Goal: Information Seeking & Learning: Learn about a topic

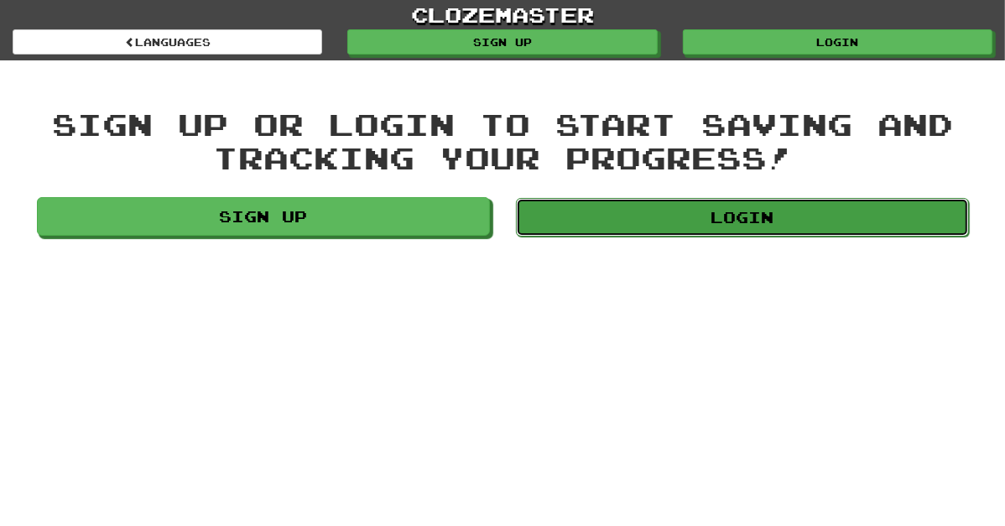
click at [688, 205] on link "Login" at bounding box center [742, 217] width 453 height 39
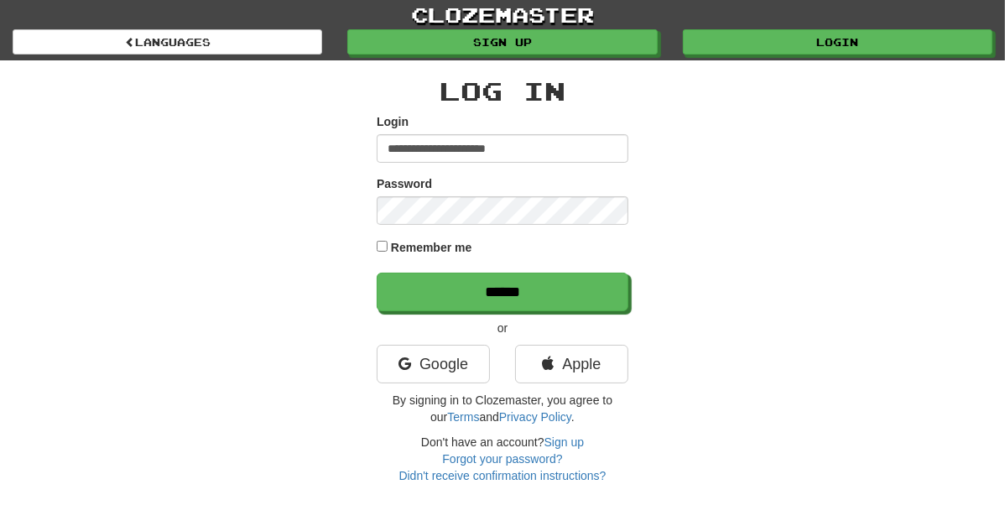
type input "**********"
click at [377, 273] on input "******" at bounding box center [503, 292] width 252 height 39
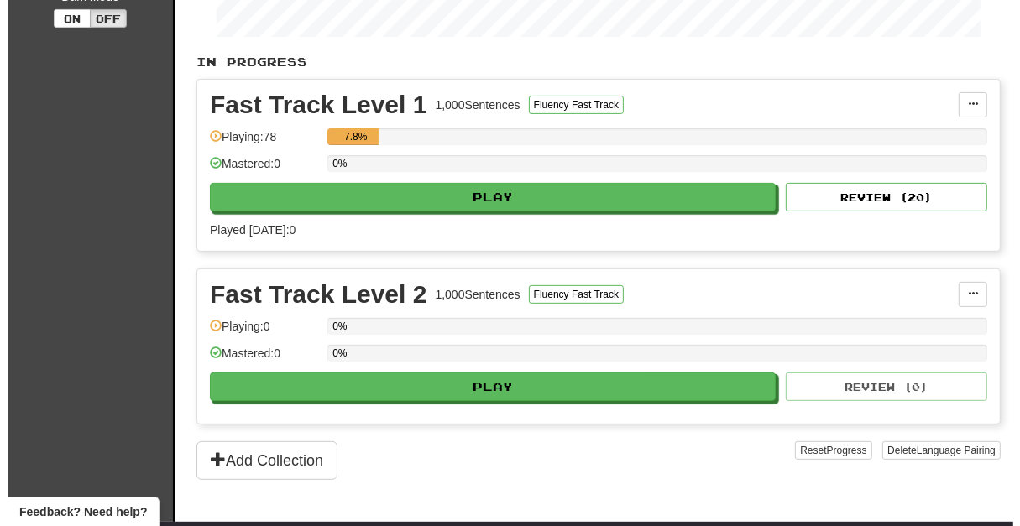
scroll to position [373, 0]
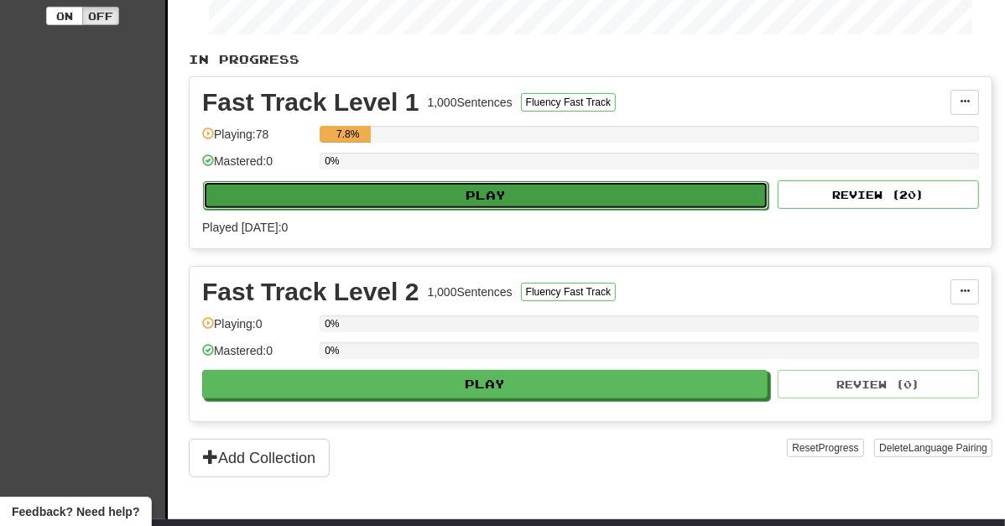
click at [540, 196] on button "Play" at bounding box center [486, 195] width 566 height 29
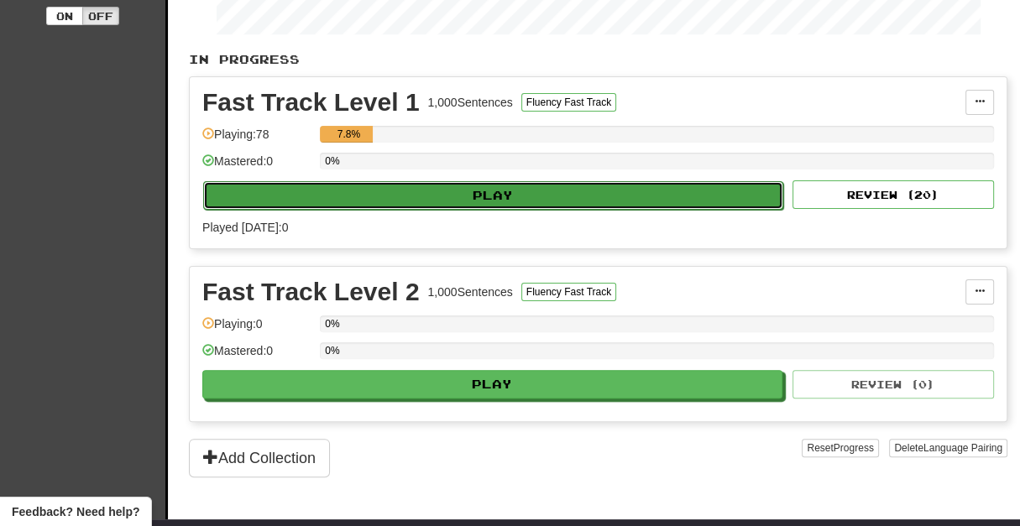
select select "**"
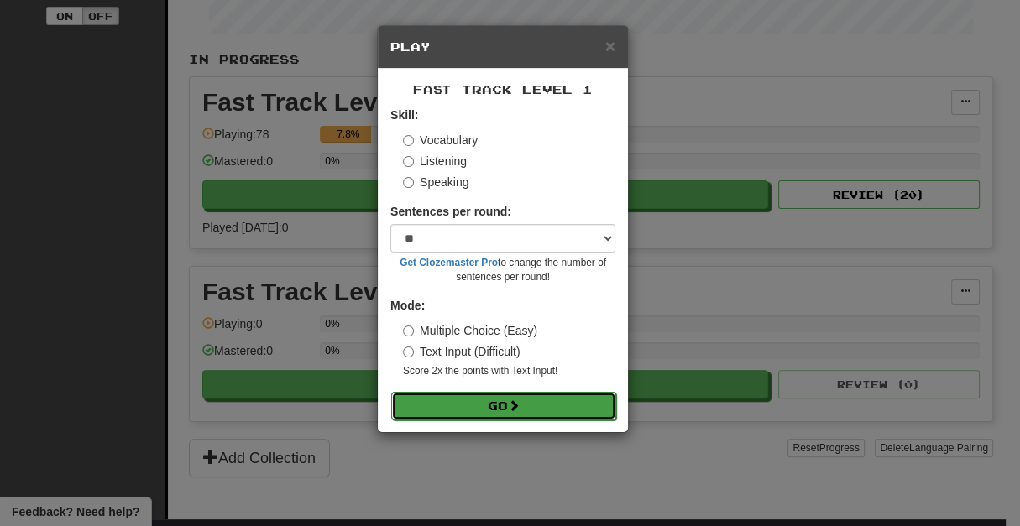
click at [506, 402] on button "Go" at bounding box center [503, 406] width 225 height 29
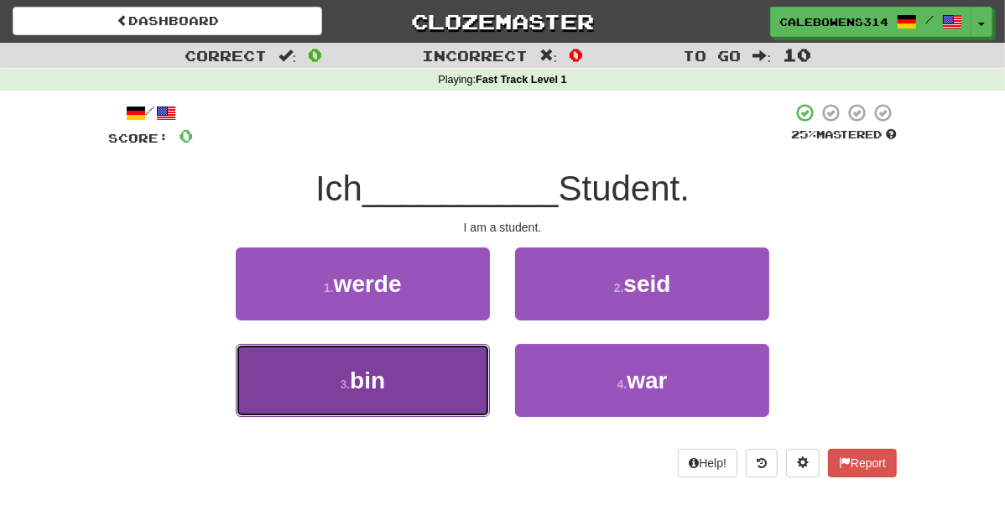
click at [422, 394] on button "3 . bin" at bounding box center [363, 380] width 254 height 73
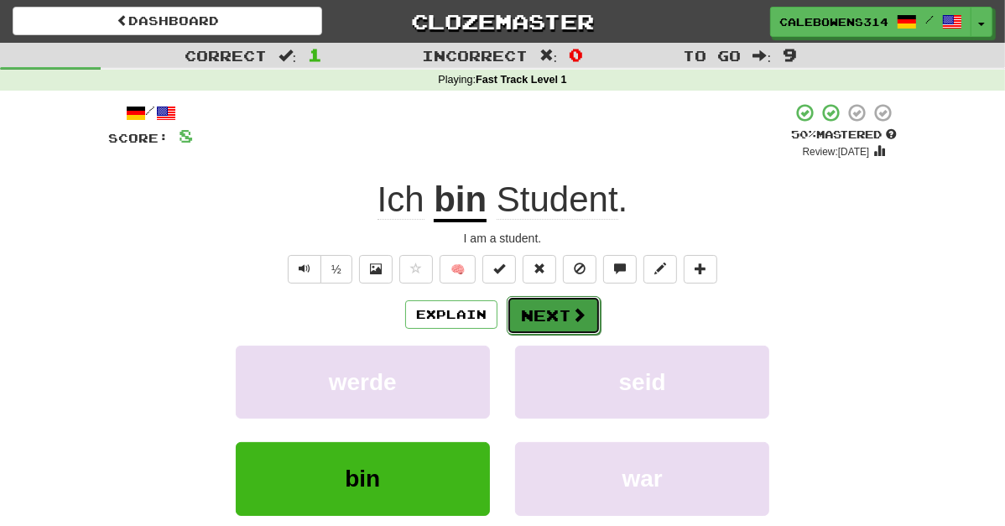
click at [565, 313] on button "Next" at bounding box center [554, 315] width 94 height 39
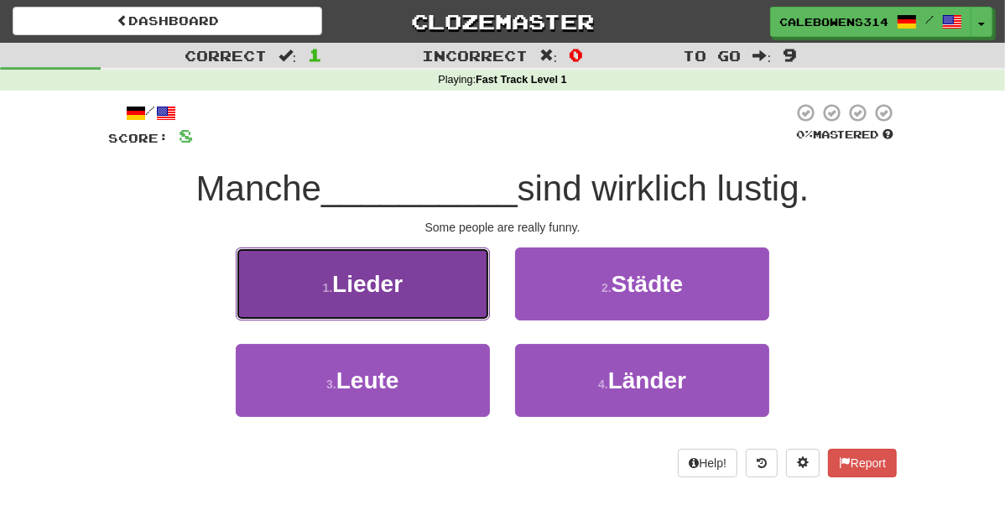
click at [332, 295] on span "Lieder" at bounding box center [367, 284] width 70 height 26
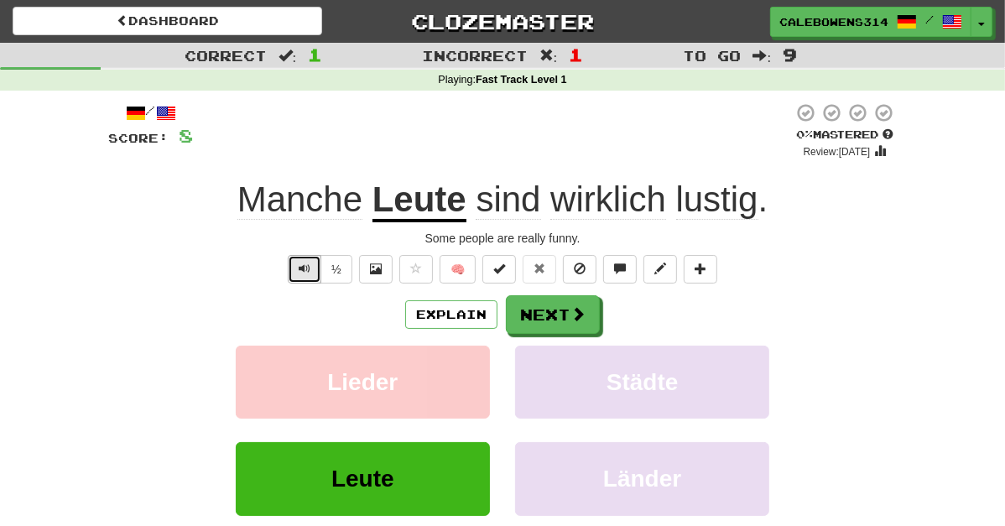
click at [303, 269] on span "Text-to-speech controls" at bounding box center [305, 269] width 12 height 12
click at [527, 203] on span "sind" at bounding box center [508, 200] width 65 height 40
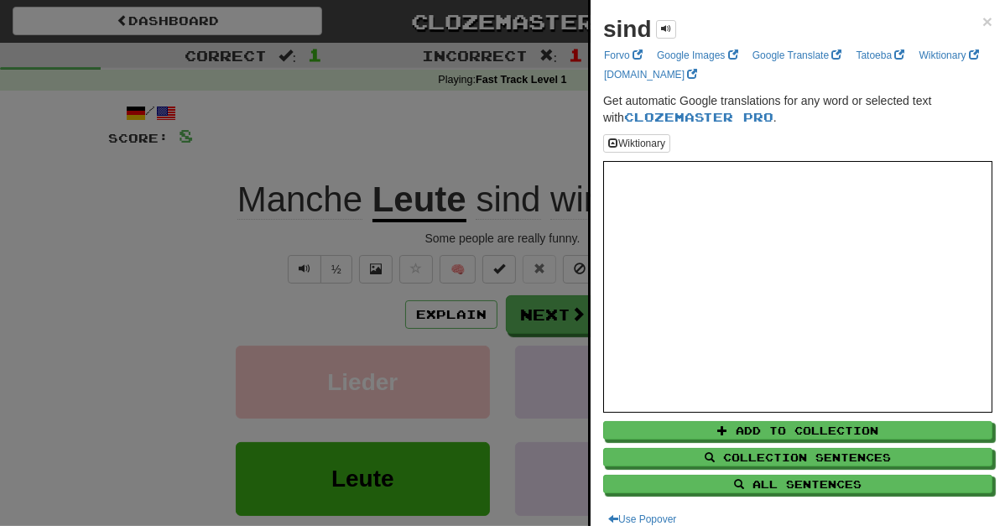
click at [439, 151] on div at bounding box center [502, 263] width 1005 height 526
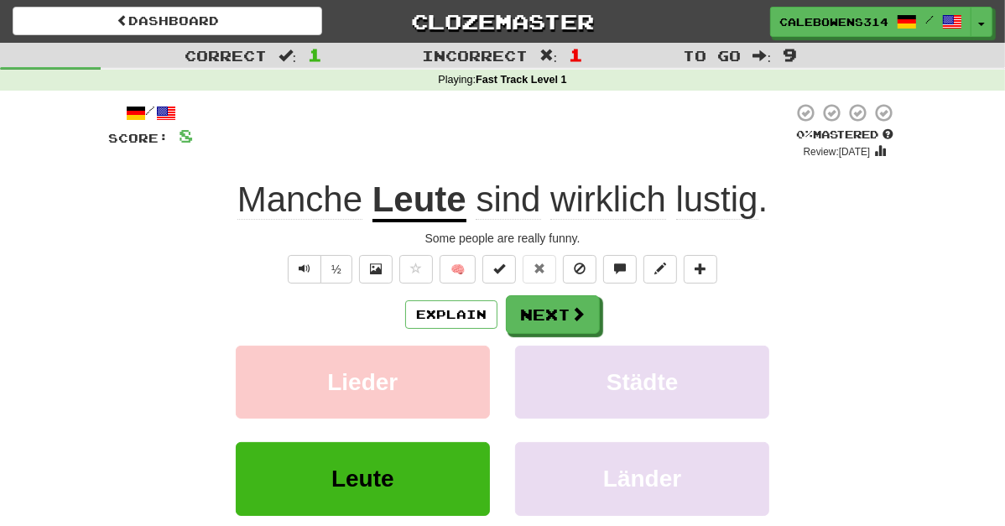
click at [617, 208] on span "wirklich" at bounding box center [609, 200] width 116 height 40
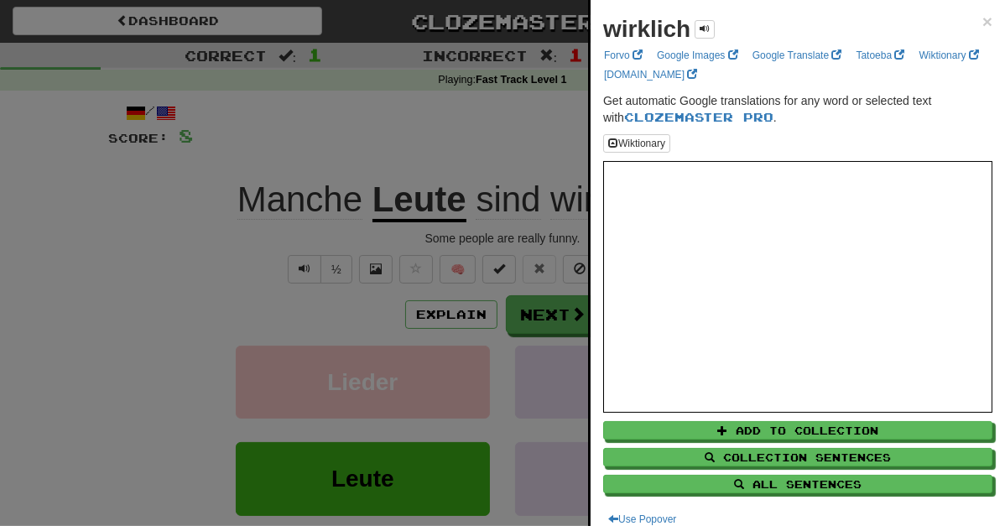
click at [535, 145] on div at bounding box center [502, 263] width 1005 height 526
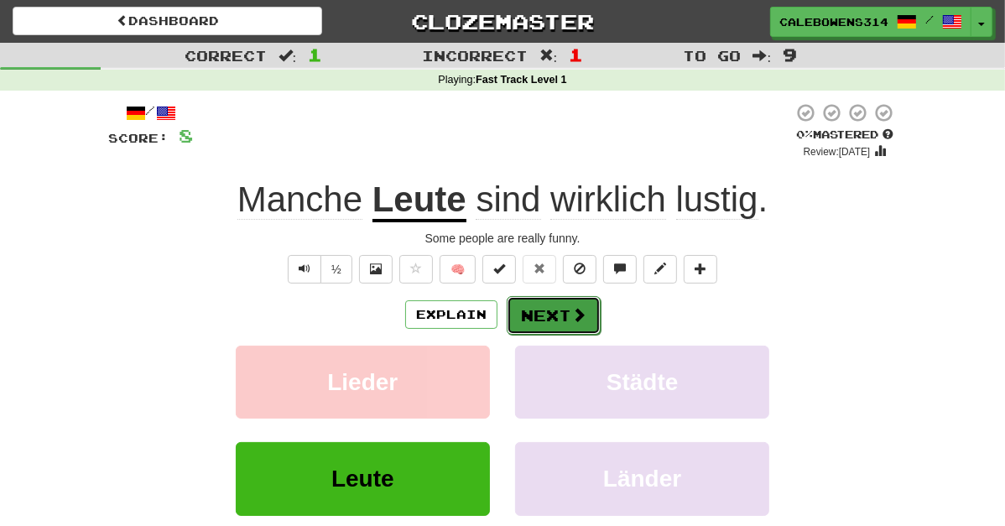
click at [560, 317] on button "Next" at bounding box center [554, 315] width 94 height 39
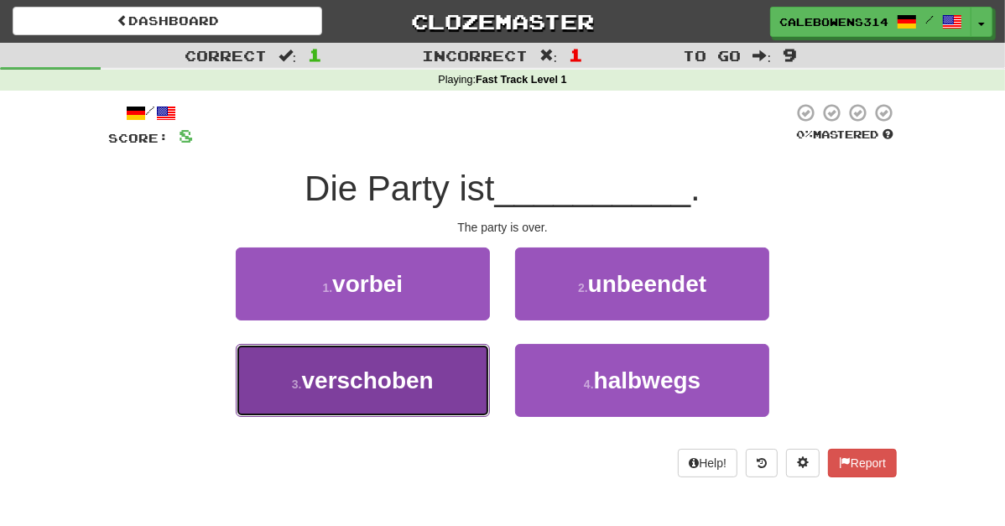
click at [445, 365] on button "3 . verschoben" at bounding box center [363, 380] width 254 height 73
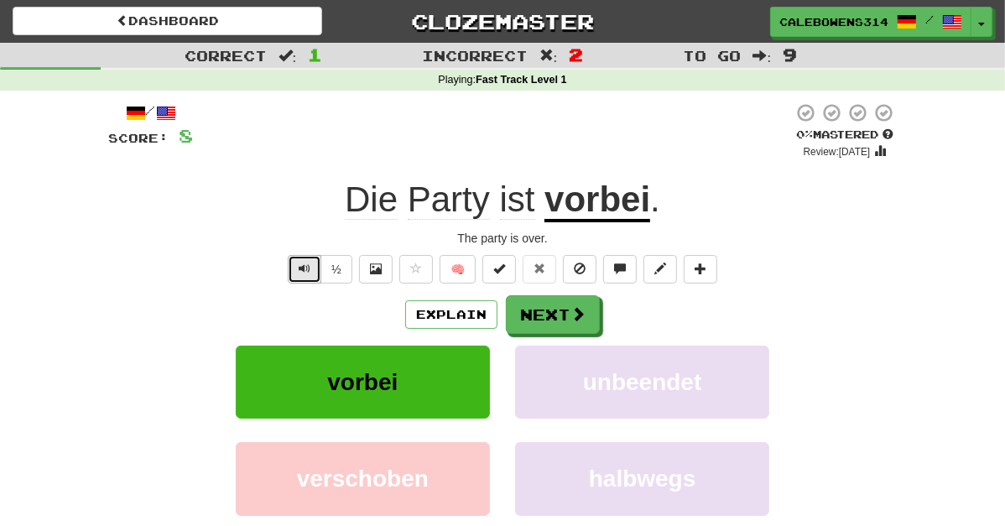
click at [308, 271] on span "Text-to-speech controls" at bounding box center [305, 269] width 12 height 12
click at [566, 313] on button "Next" at bounding box center [554, 315] width 94 height 39
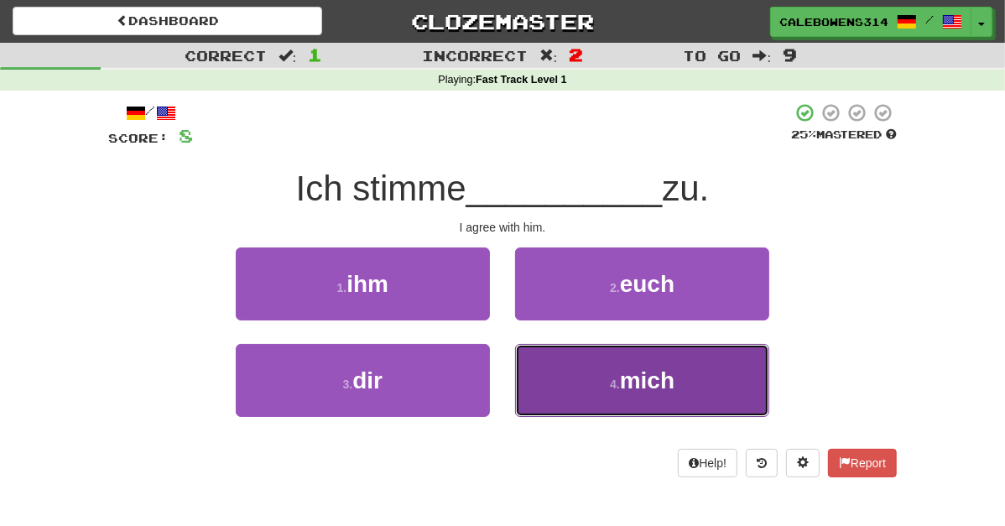
click at [615, 384] on button "4 . mich" at bounding box center [642, 380] width 254 height 73
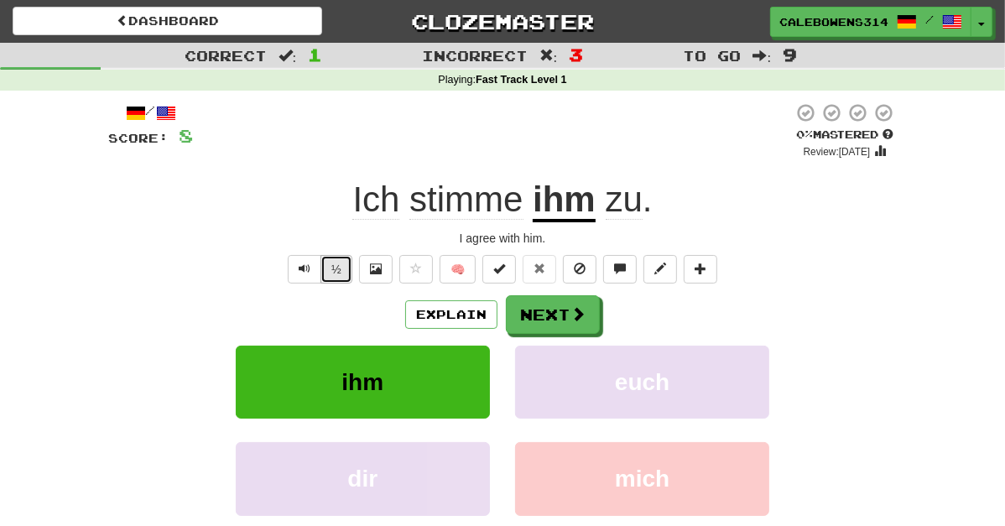
click at [328, 265] on button "½" at bounding box center [337, 269] width 32 height 29
click at [556, 317] on button "Next" at bounding box center [554, 315] width 94 height 39
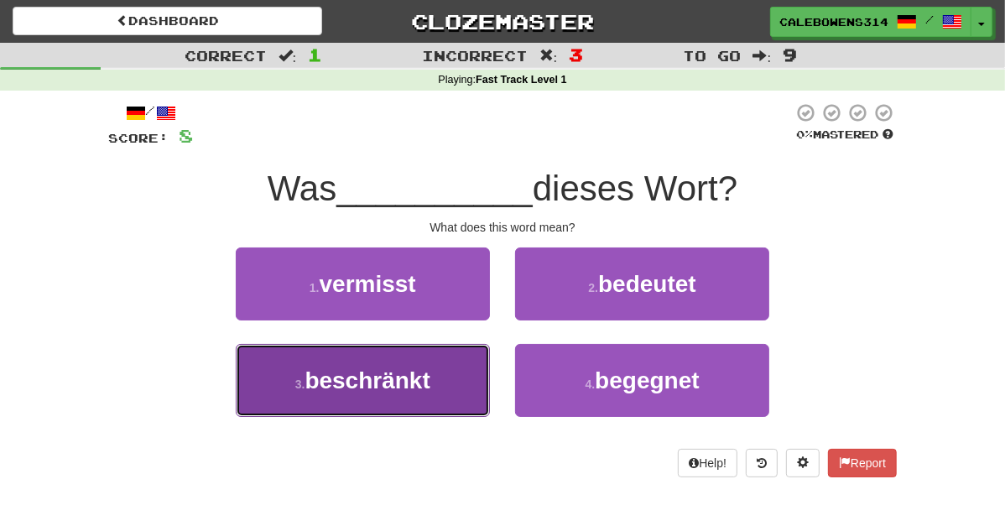
click at [415, 375] on button "3 . beschränkt" at bounding box center [363, 380] width 254 height 73
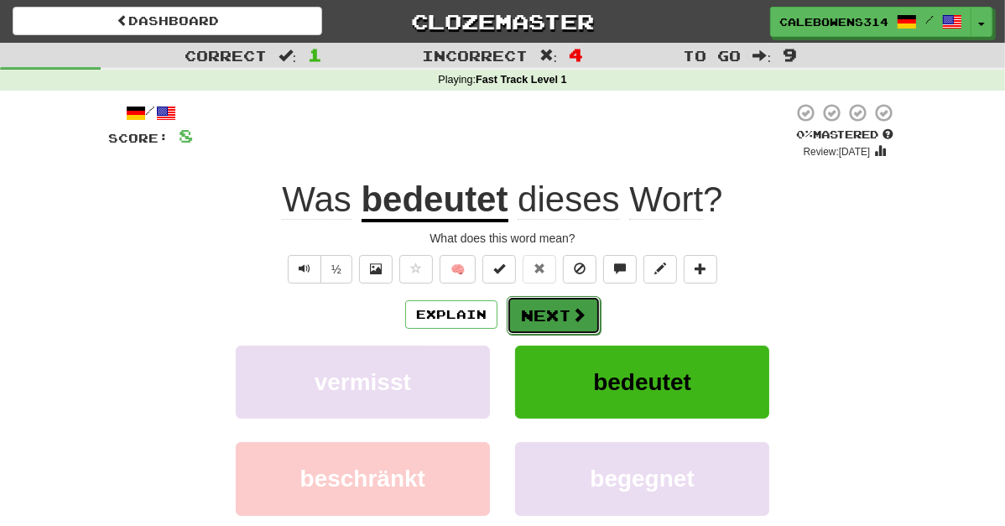
click at [551, 305] on button "Next" at bounding box center [554, 315] width 94 height 39
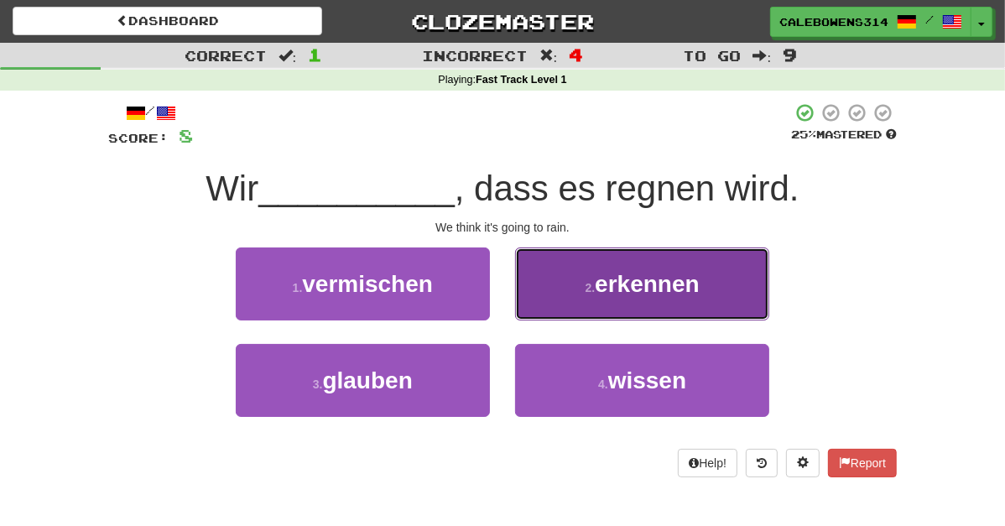
click at [643, 286] on span "erkennen" at bounding box center [647, 284] width 105 height 26
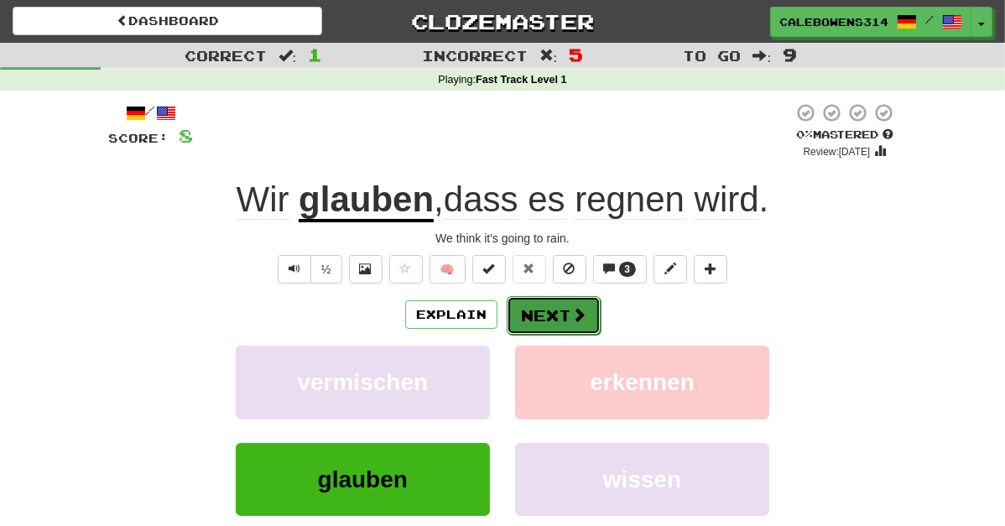
click at [551, 310] on button "Next" at bounding box center [554, 315] width 94 height 39
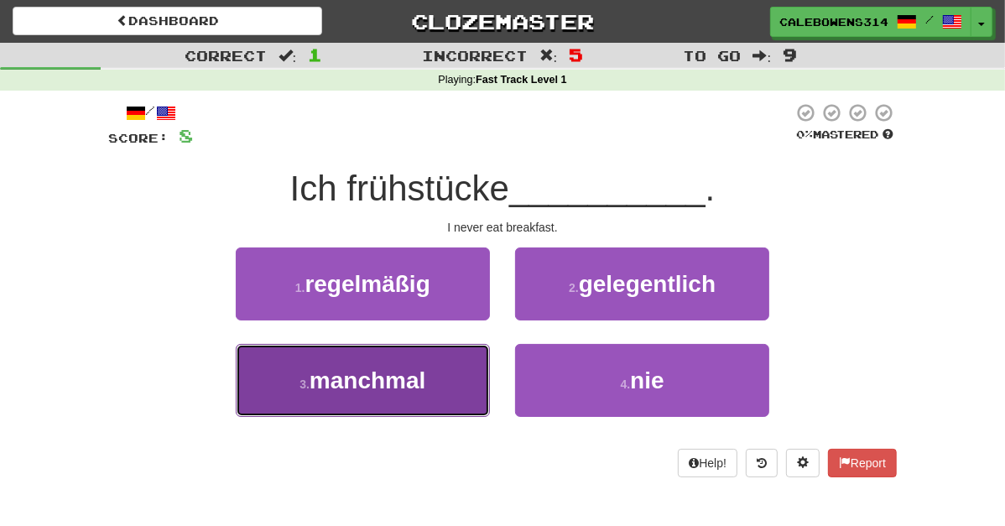
click at [348, 407] on button "3 . manchmal" at bounding box center [363, 380] width 254 height 73
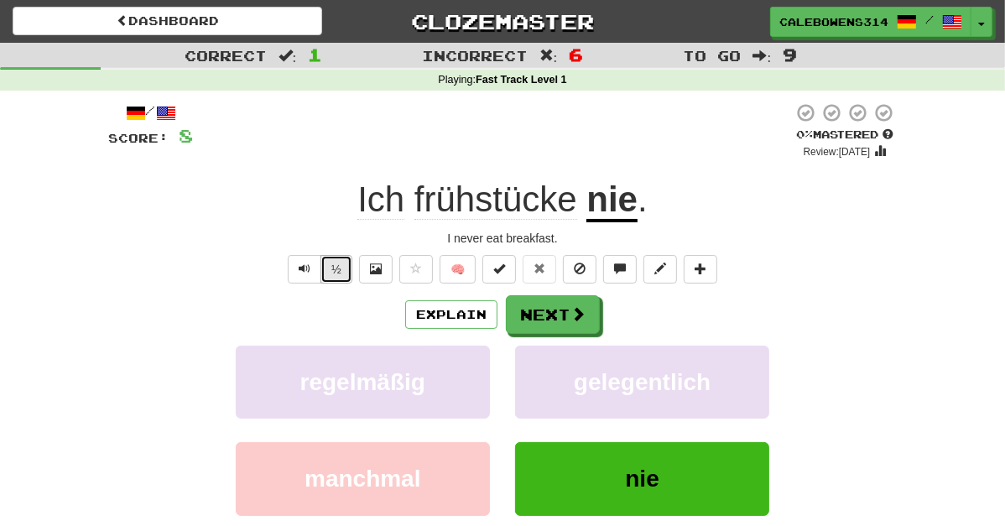
click at [346, 259] on button "½" at bounding box center [337, 269] width 32 height 29
click at [564, 308] on button "Next" at bounding box center [554, 315] width 94 height 39
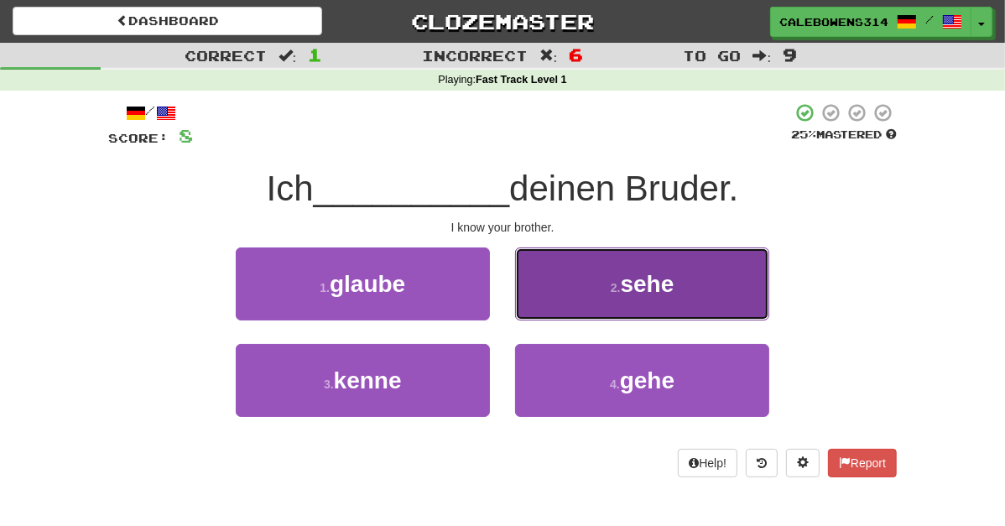
click at [604, 274] on button "2 . sehe" at bounding box center [642, 284] width 254 height 73
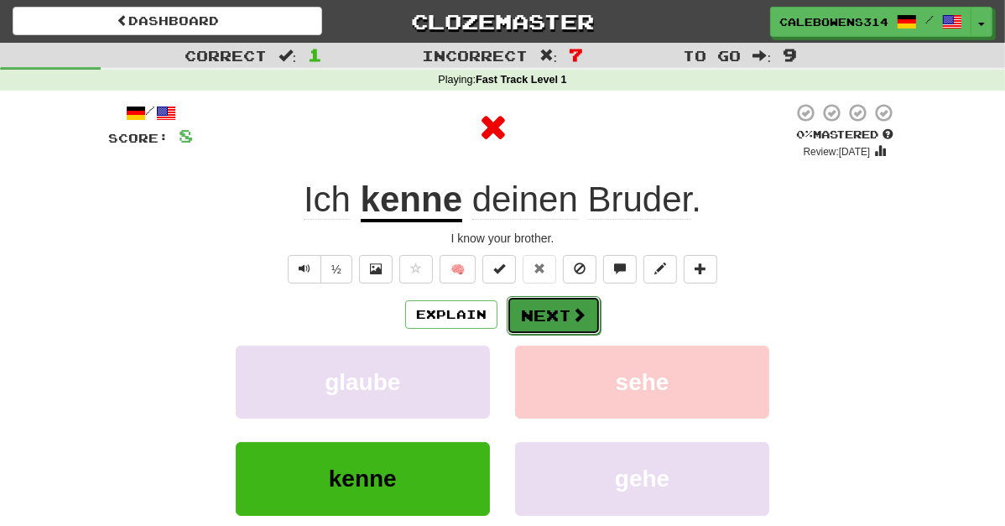
click at [534, 323] on button "Next" at bounding box center [554, 315] width 94 height 39
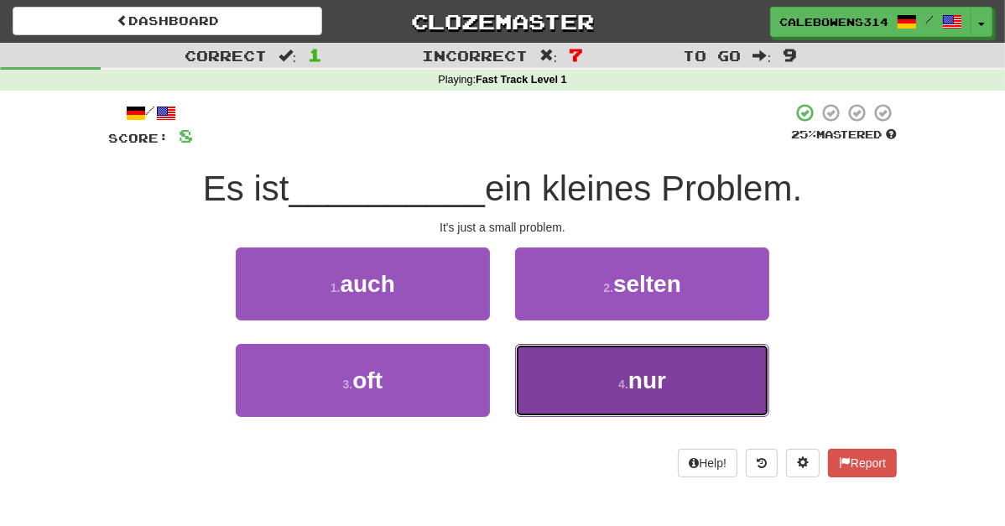
click at [666, 375] on span "nur" at bounding box center [648, 381] width 38 height 26
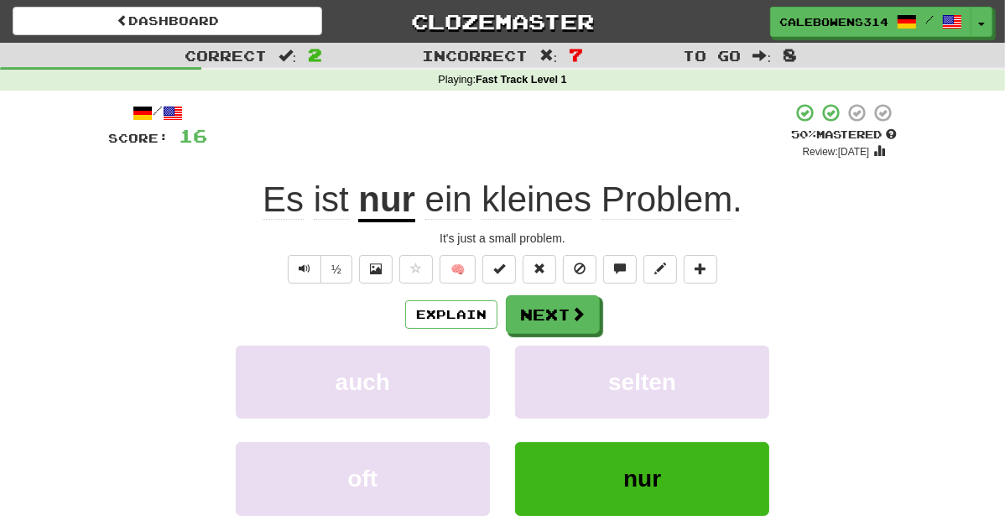
click at [557, 335] on div "Explain Next auch selten oft nur Learn more: auch selten oft nur" at bounding box center [502, 429] width 789 height 269
click at [562, 319] on button "Next" at bounding box center [554, 315] width 94 height 39
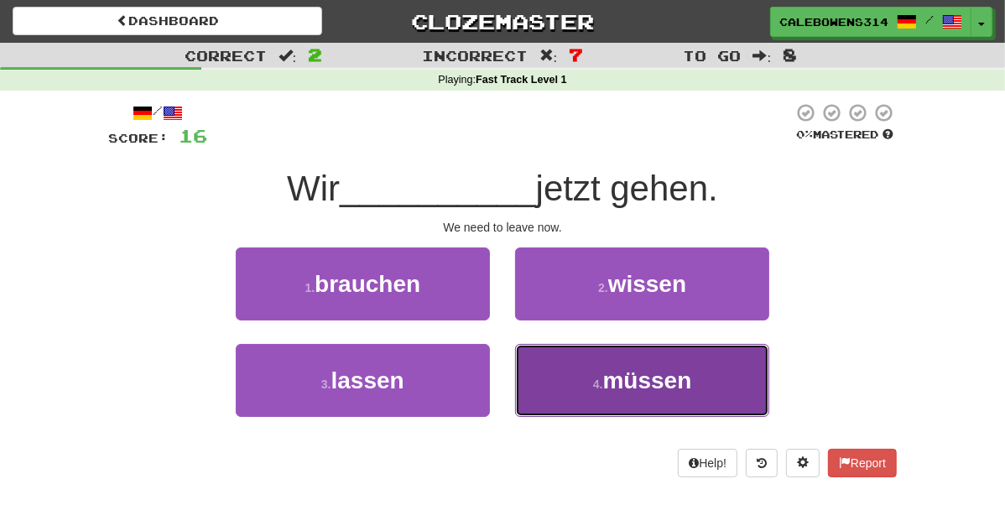
click at [539, 380] on button "4 . müssen" at bounding box center [642, 380] width 254 height 73
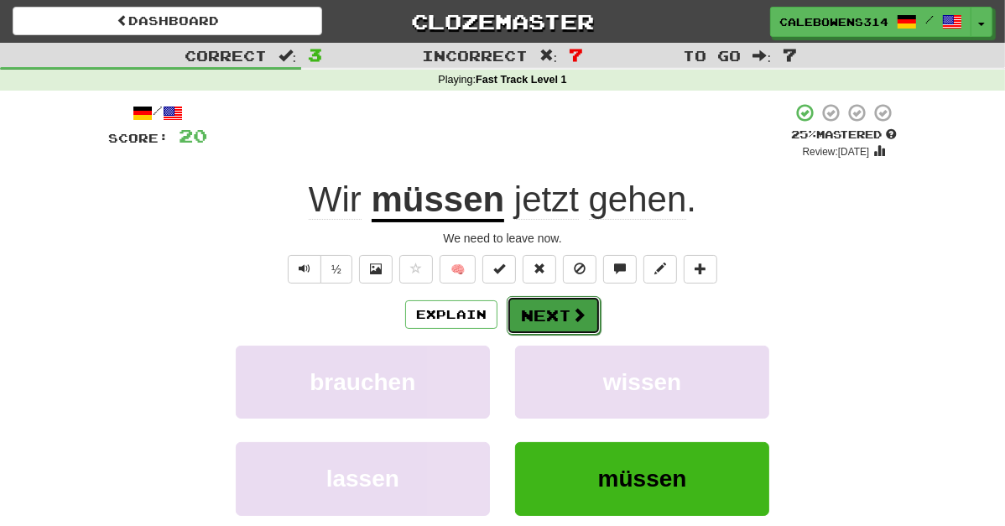
click at [546, 297] on button "Next" at bounding box center [554, 315] width 94 height 39
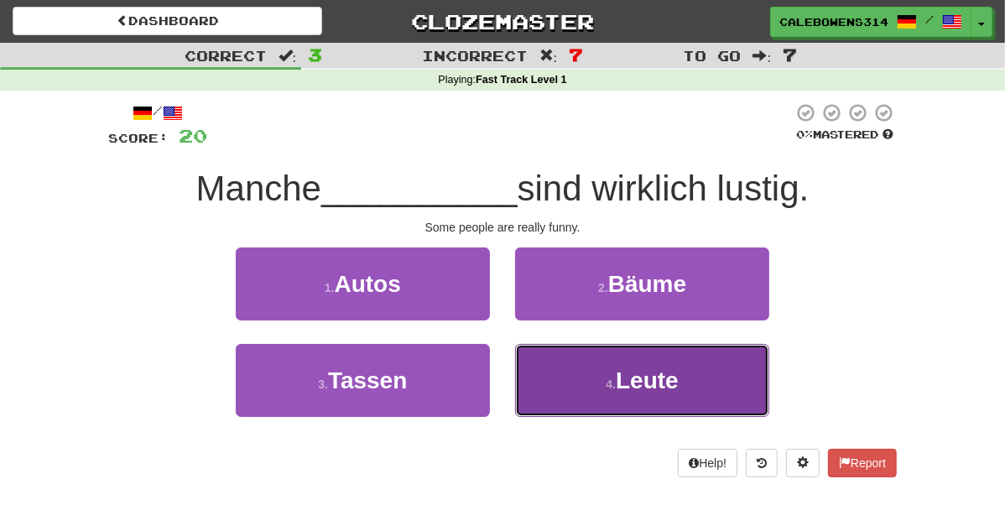
click at [598, 367] on button "4 . Leute" at bounding box center [642, 380] width 254 height 73
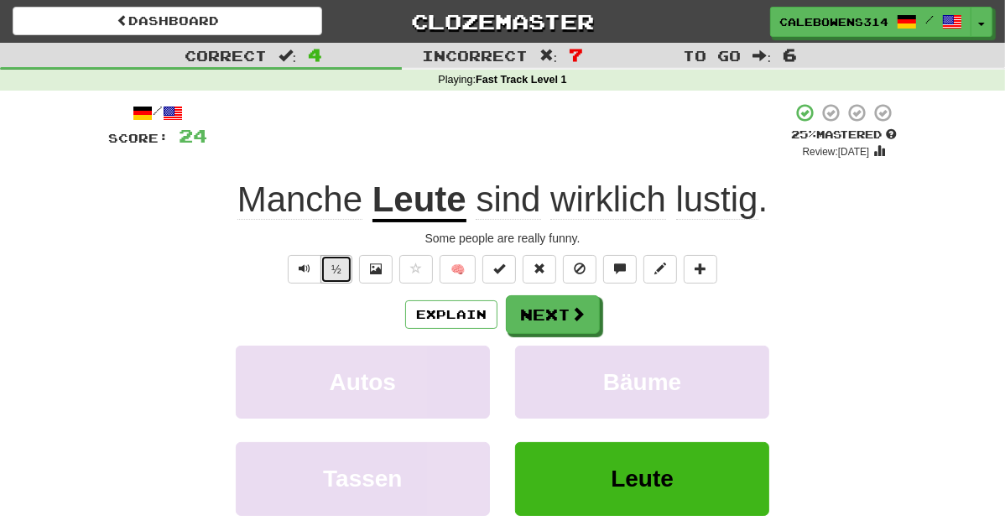
click at [340, 259] on button "½" at bounding box center [337, 269] width 32 height 29
click at [562, 309] on button "Next" at bounding box center [554, 315] width 94 height 39
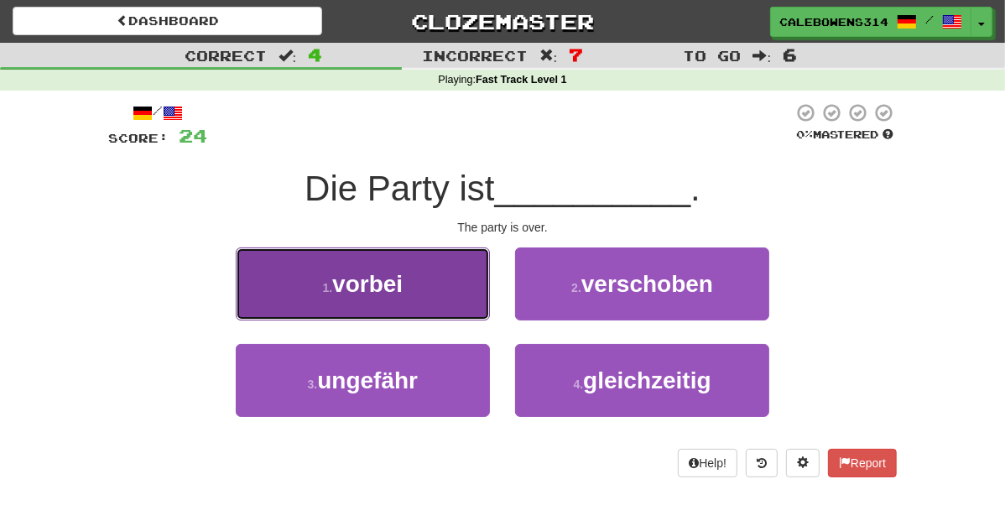
click at [462, 292] on button "1 . vorbei" at bounding box center [363, 284] width 254 height 73
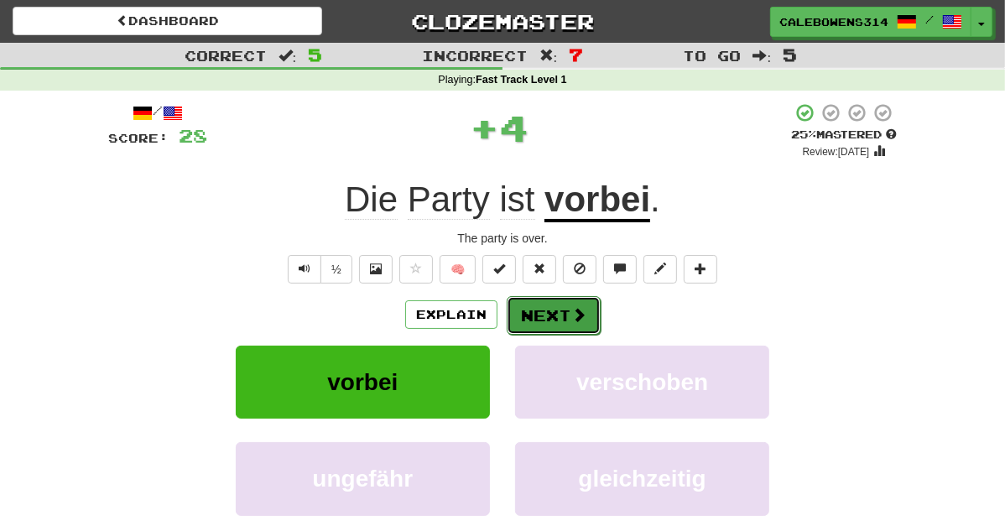
click at [565, 304] on button "Next" at bounding box center [554, 315] width 94 height 39
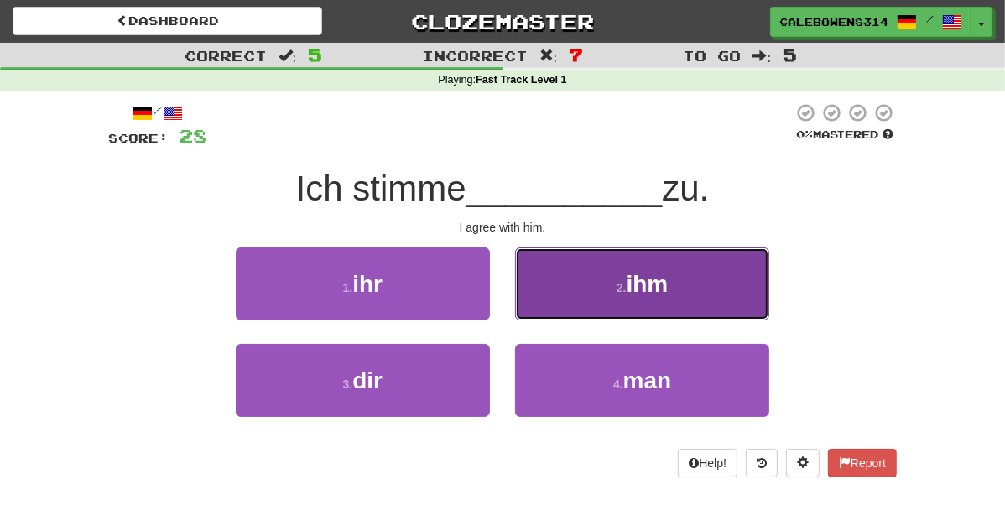
click at [632, 274] on button "2 . ihm" at bounding box center [642, 284] width 254 height 73
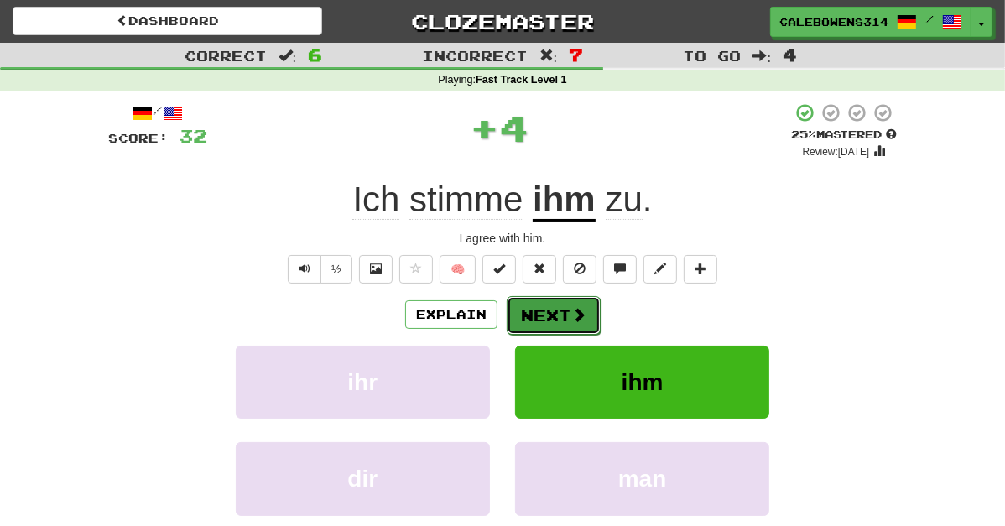
click at [527, 313] on button "Next" at bounding box center [554, 315] width 94 height 39
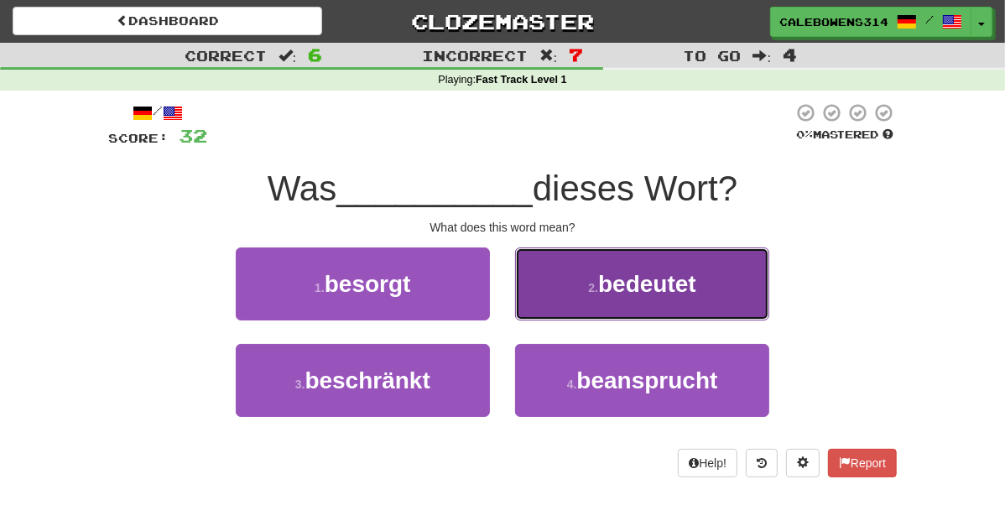
click at [595, 264] on button "2 . bedeutet" at bounding box center [642, 284] width 254 height 73
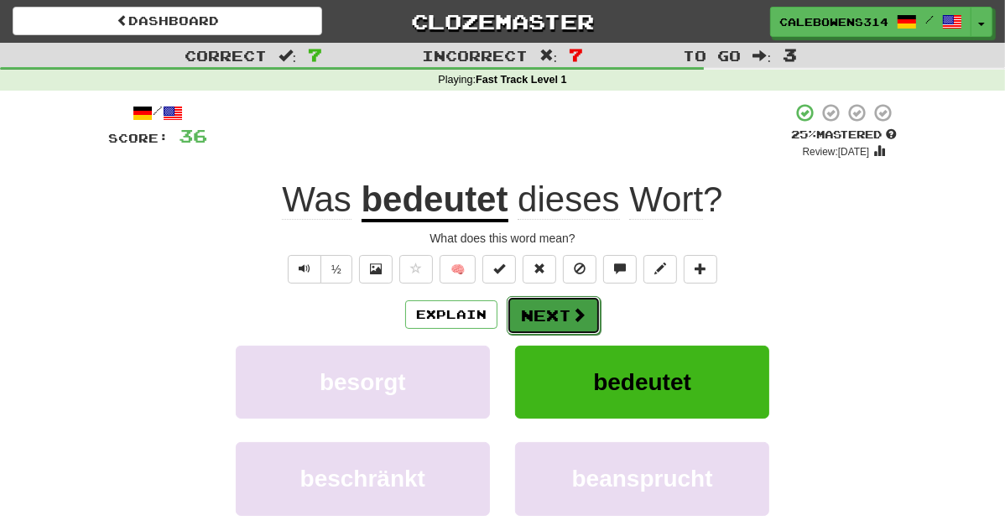
click at [565, 305] on button "Next" at bounding box center [554, 315] width 94 height 39
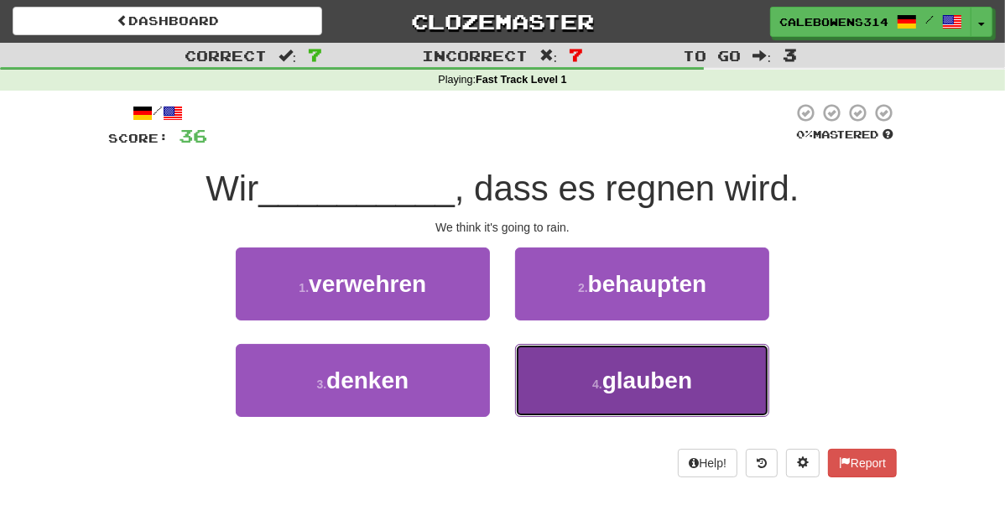
click at [602, 391] on button "4 . glauben" at bounding box center [642, 380] width 254 height 73
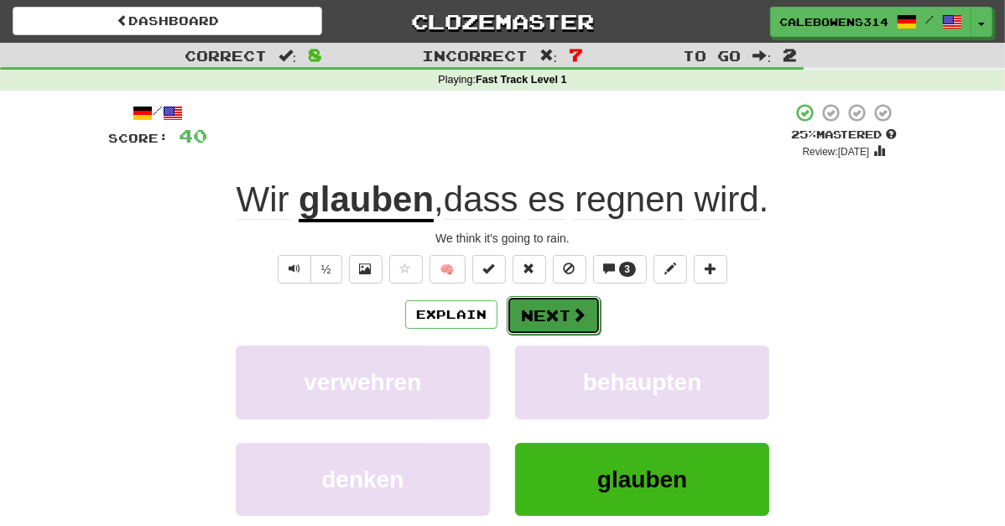
click at [551, 325] on button "Next" at bounding box center [554, 315] width 94 height 39
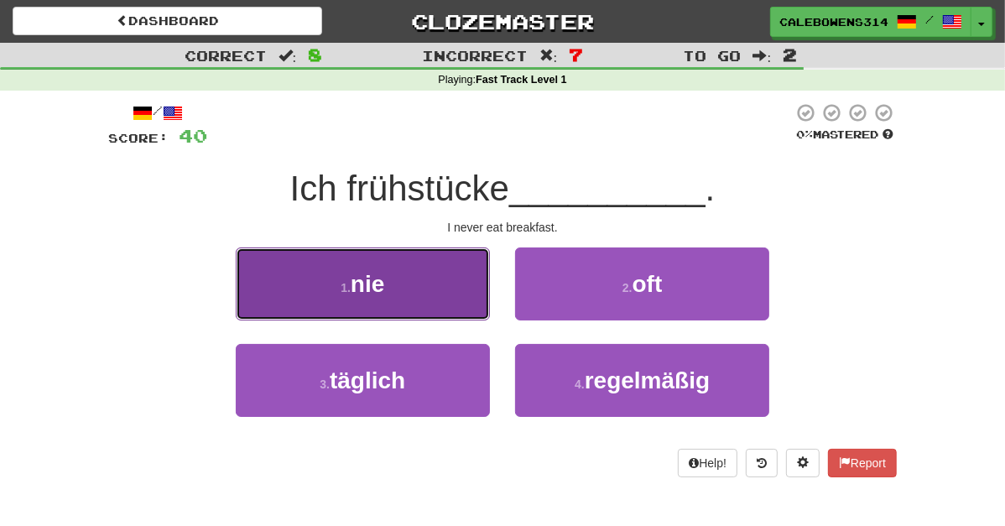
click at [452, 289] on button "1 . nie" at bounding box center [363, 284] width 254 height 73
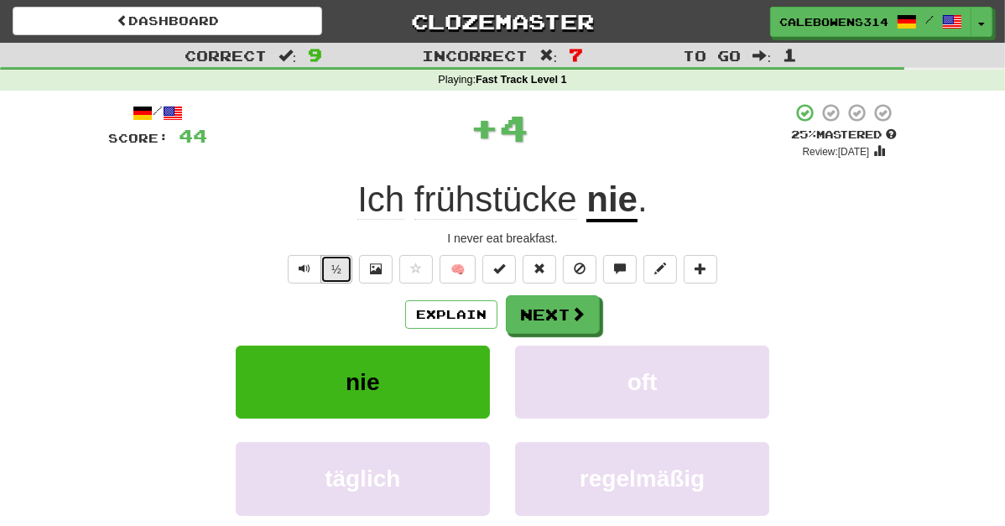
click at [339, 274] on button "½" at bounding box center [337, 269] width 32 height 29
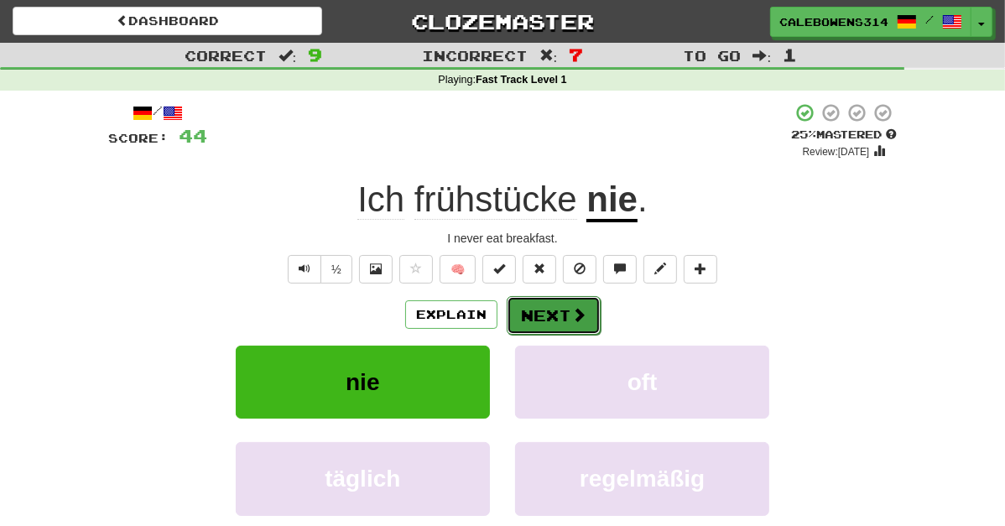
click at [557, 302] on button "Next" at bounding box center [554, 315] width 94 height 39
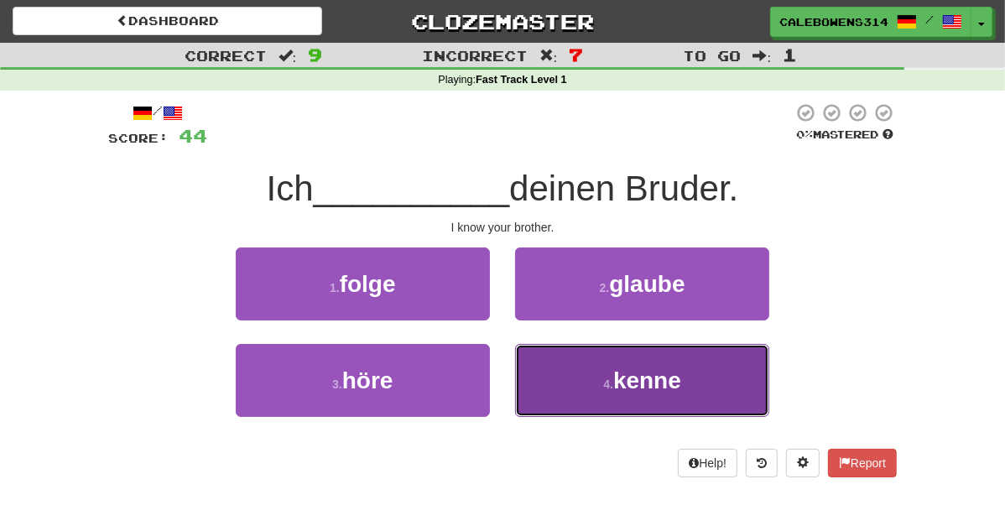
click at [622, 377] on button "4 . kenne" at bounding box center [642, 380] width 254 height 73
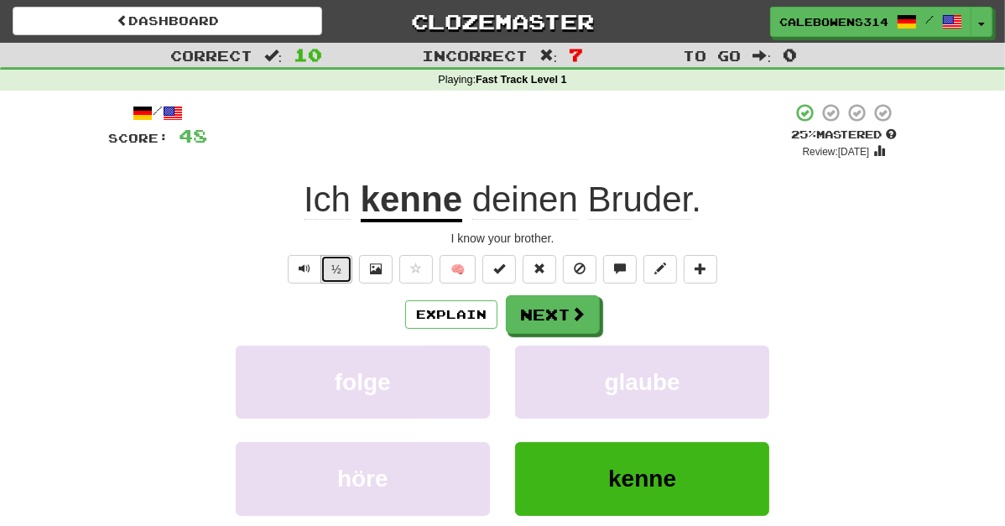
click at [343, 280] on button "½" at bounding box center [337, 269] width 32 height 29
click at [349, 271] on button "½" at bounding box center [337, 269] width 32 height 29
click at [540, 317] on button "Next" at bounding box center [554, 315] width 94 height 39
